Goal: Task Accomplishment & Management: Complete application form

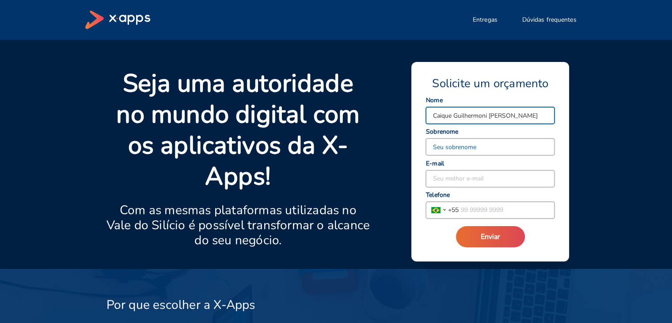
click at [451, 142] on input at bounding box center [490, 146] width 129 height 17
drag, startPoint x: 455, startPoint y: 114, endPoint x: 551, endPoint y: 117, distance: 96.4
click at [551, 117] on input "Caique Guilhermoni [PERSON_NAME]" at bounding box center [490, 115] width 129 height 17
type input "Caique"
paste input "Guilhermoni [PERSON_NAME]"
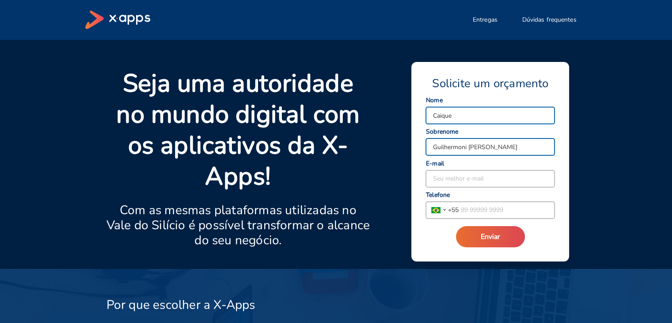
type input "Guilhermoni [PERSON_NAME]"
type input "[EMAIL_ADDRESS][DOMAIN_NAME]"
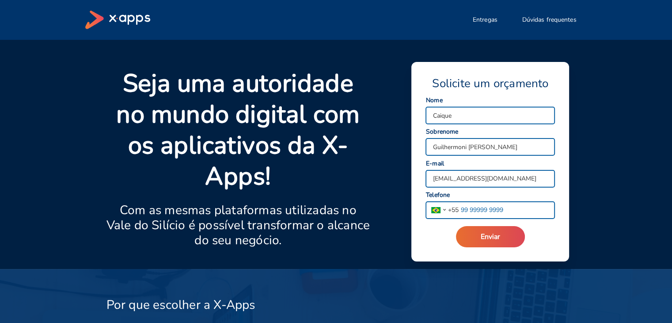
click at [492, 204] on input "tel" at bounding box center [507, 210] width 96 height 17
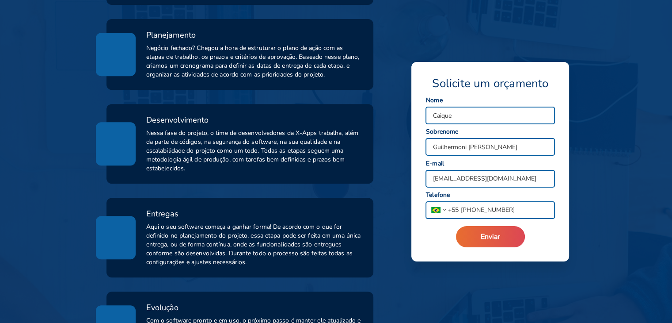
scroll to position [575, 0]
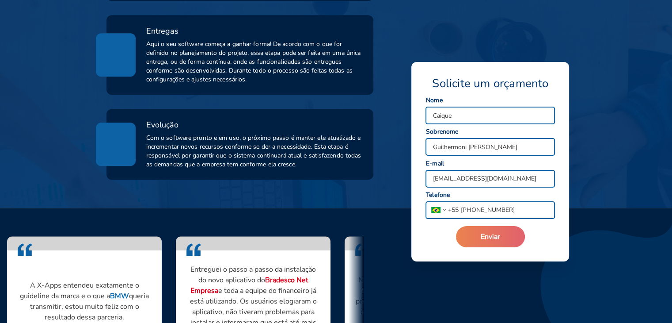
type input "[PHONE_NUMBER]"
click at [487, 233] on span "Enviar" at bounding box center [490, 237] width 19 height 10
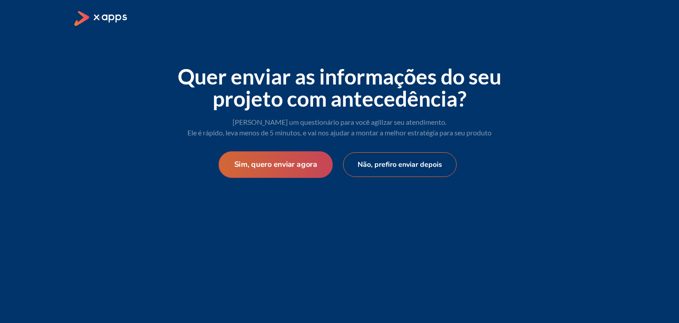
click at [300, 164] on button "Sim, quero enviar agora" at bounding box center [275, 164] width 114 height 27
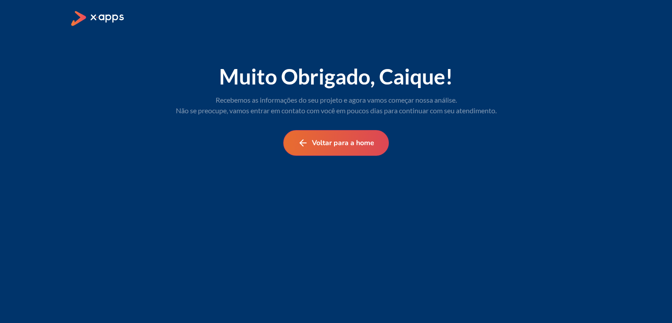
select select "BR"
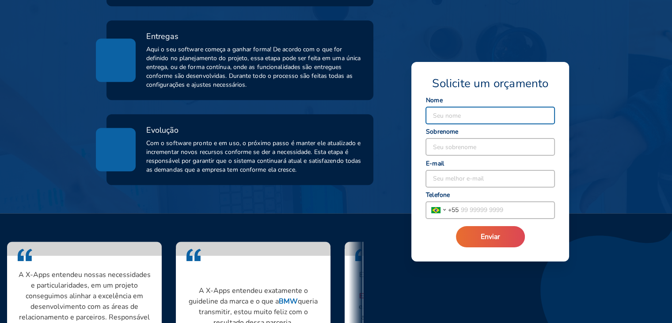
scroll to position [575, 0]
